Goal: Task Accomplishment & Management: Use online tool/utility

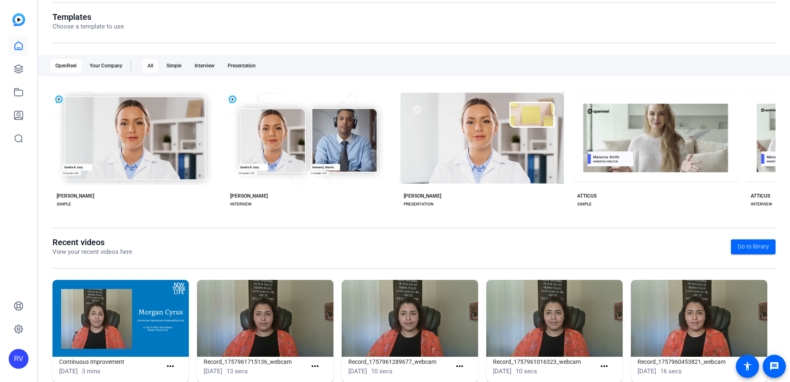
scroll to position [106, 0]
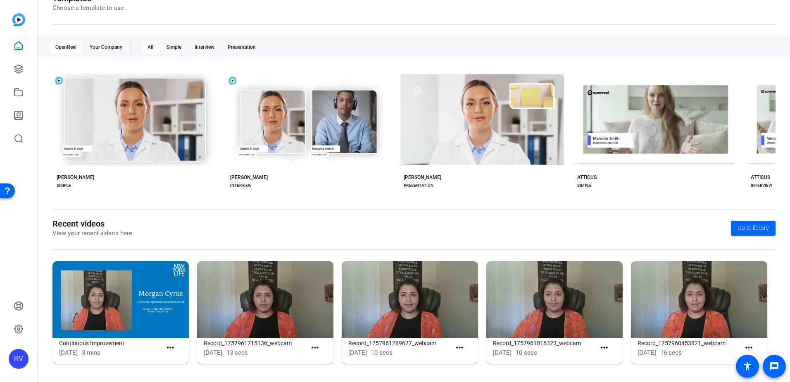
click at [143, 303] on img at bounding box center [120, 299] width 136 height 77
click at [170, 345] on mat-icon "more_horiz" at bounding box center [170, 348] width 10 height 10
click at [103, 304] on div at bounding box center [395, 191] width 790 height 382
click at [103, 304] on img at bounding box center [120, 299] width 136 height 77
click at [139, 348] on div "[DATE] 3 mins" at bounding box center [110, 353] width 103 height 10
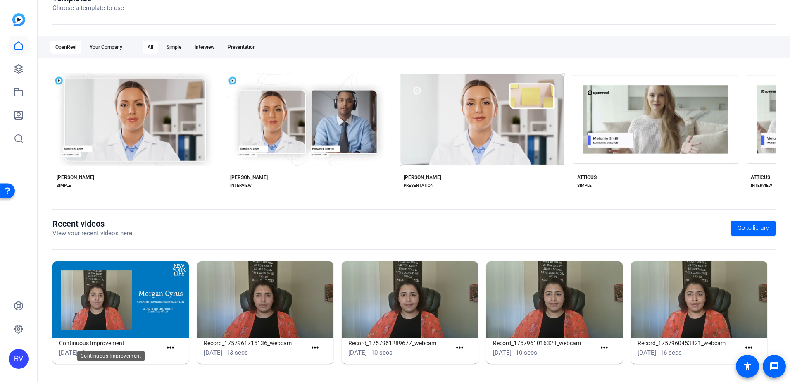
click at [107, 338] on h1 "Continuous Improvement" at bounding box center [110, 343] width 103 height 10
click at [110, 343] on h1 "Continuous Improvement" at bounding box center [110, 343] width 103 height 10
click at [170, 271] on img at bounding box center [120, 299] width 136 height 77
click at [19, 40] on link at bounding box center [19, 46] width 20 height 20
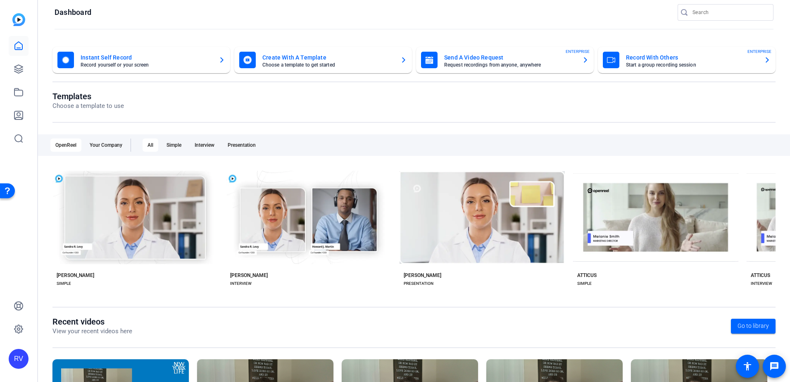
scroll to position [0, 0]
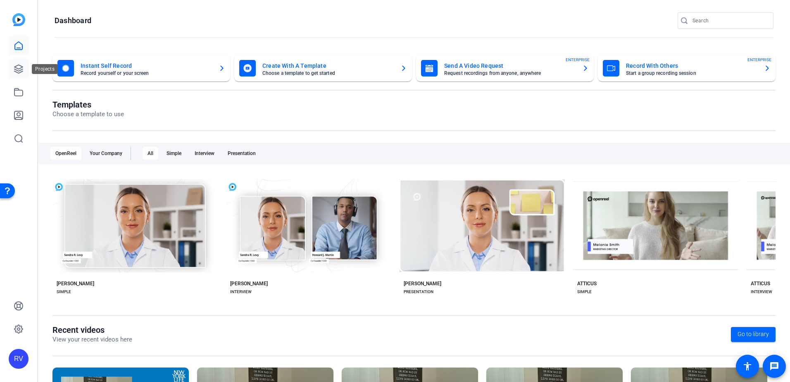
click at [18, 66] on icon at bounding box center [19, 69] width 10 height 10
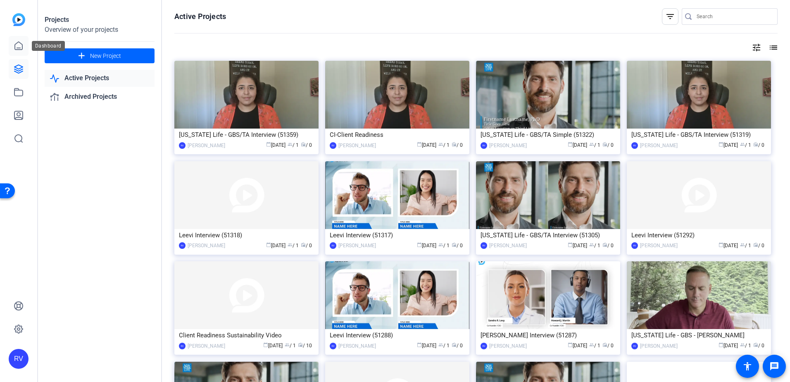
click at [15, 48] on icon at bounding box center [18, 46] width 7 height 8
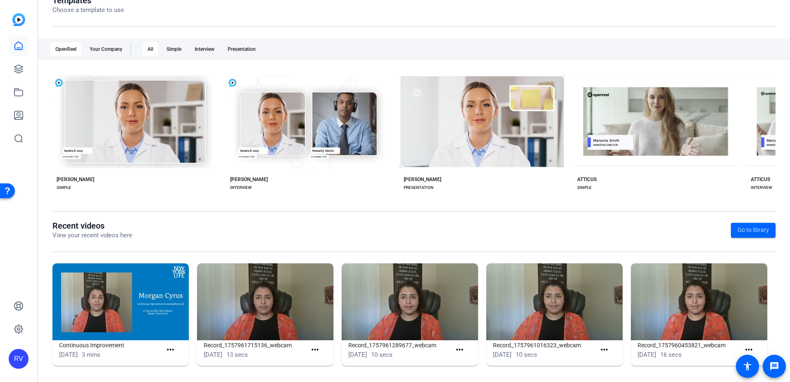
scroll to position [106, 0]
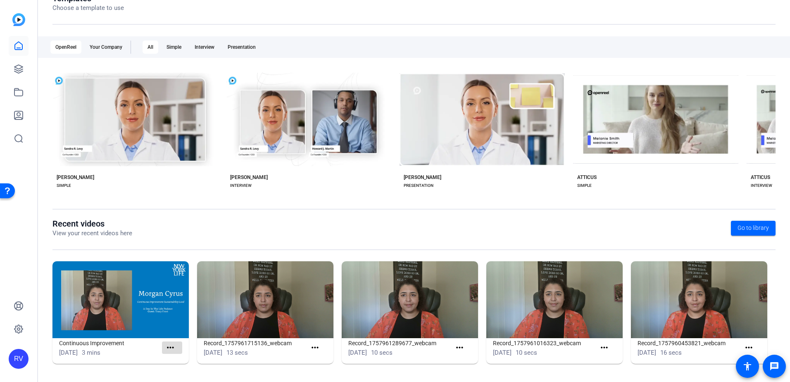
click at [169, 347] on mat-icon "more_horiz" at bounding box center [170, 348] width 10 height 10
click at [174, 356] on span "View" at bounding box center [187, 360] width 33 height 10
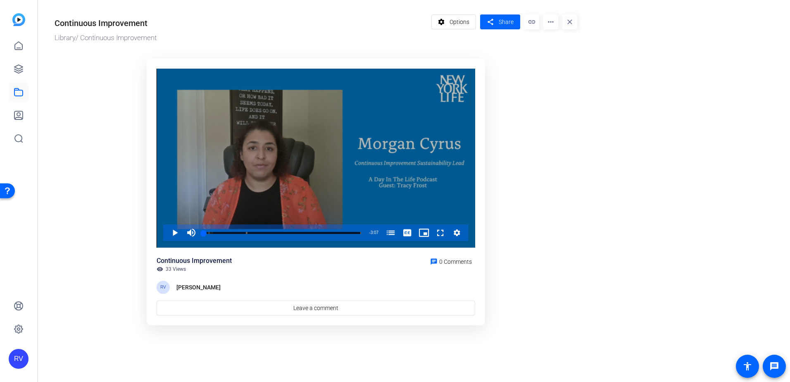
click at [453, 83] on div "Video Player" at bounding box center [316, 158] width 319 height 179
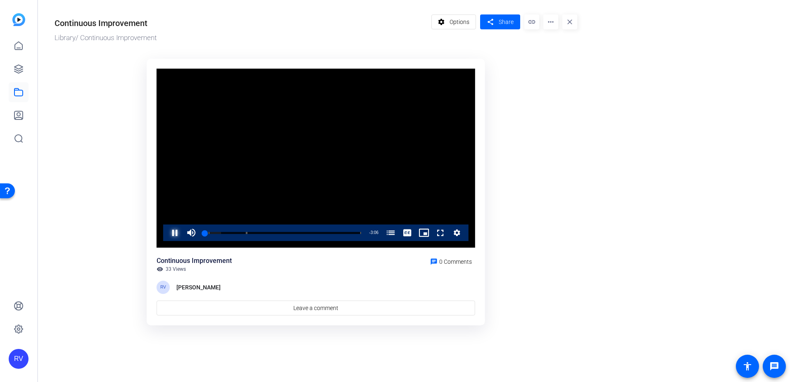
click at [167, 232] on span "Video Player" at bounding box center [167, 232] width 0 height 17
click at [555, 22] on mat-icon "more_horiz" at bounding box center [550, 21] width 15 height 15
click at [581, 44] on span "Edit in Creator" at bounding box center [567, 47] width 34 height 10
